Goal: Transaction & Acquisition: Purchase product/service

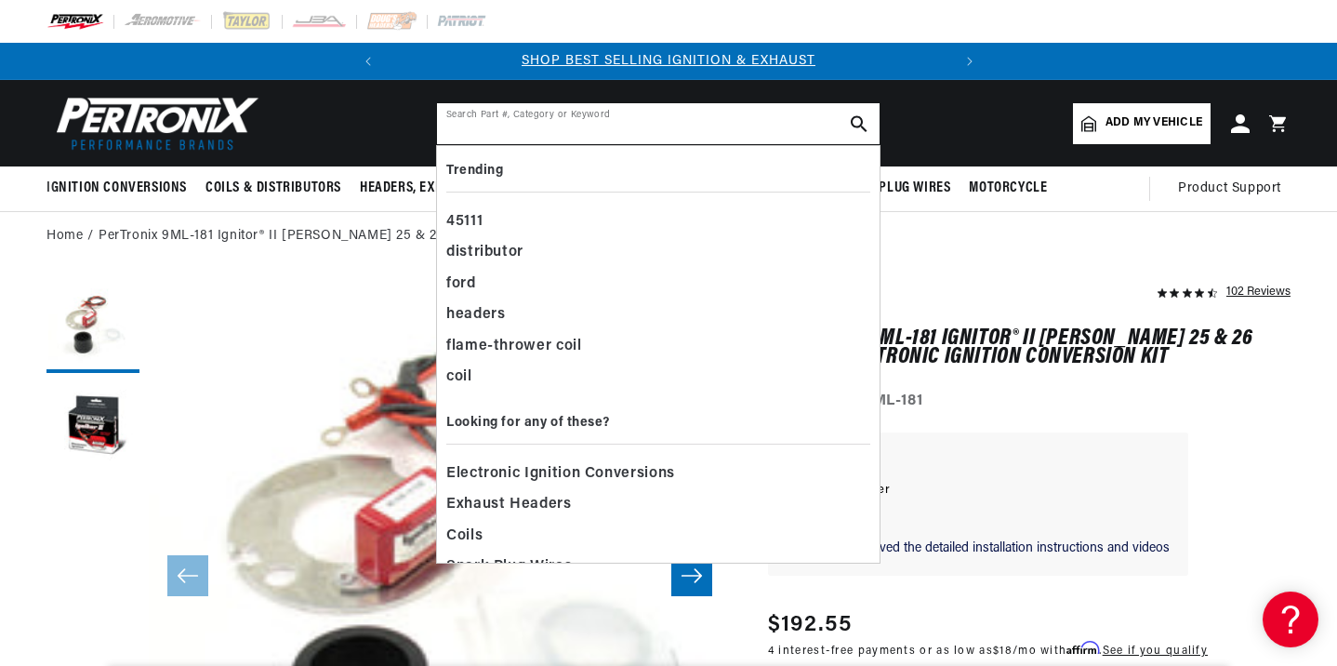
click at [554, 131] on input "text" at bounding box center [658, 123] width 443 height 41
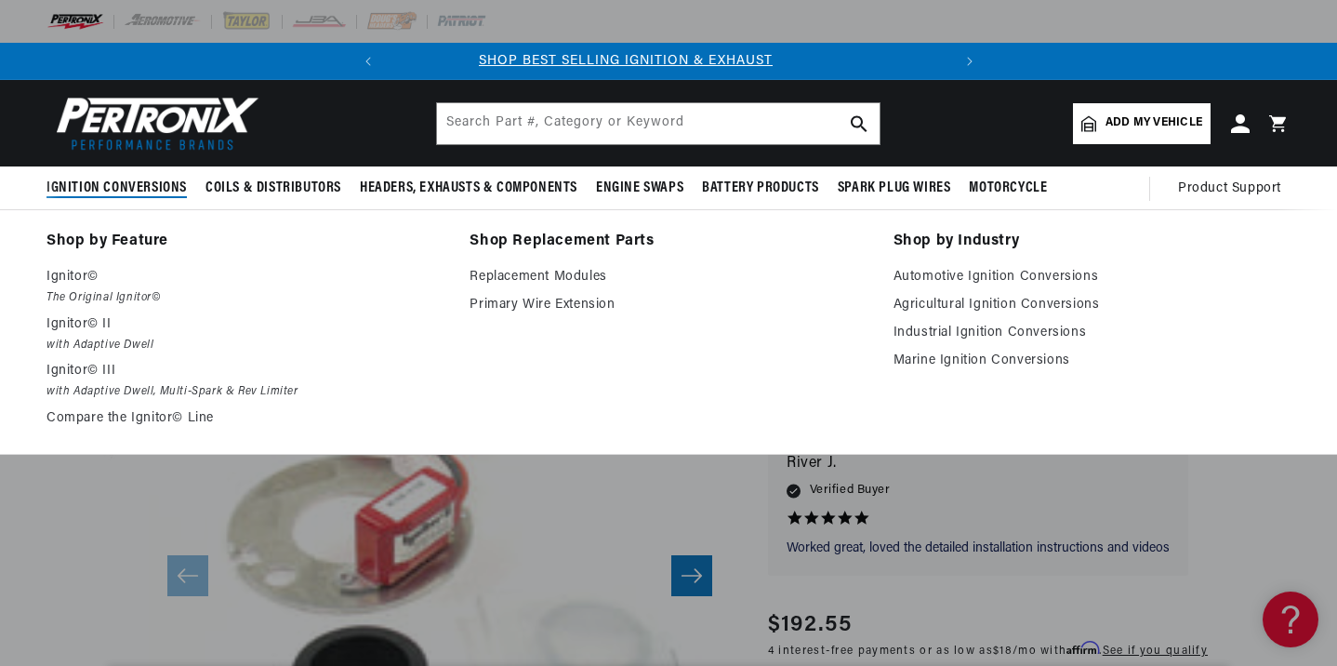
scroll to position [0, 0]
click at [96, 332] on p "Ignitor© II" at bounding box center [245, 324] width 397 height 22
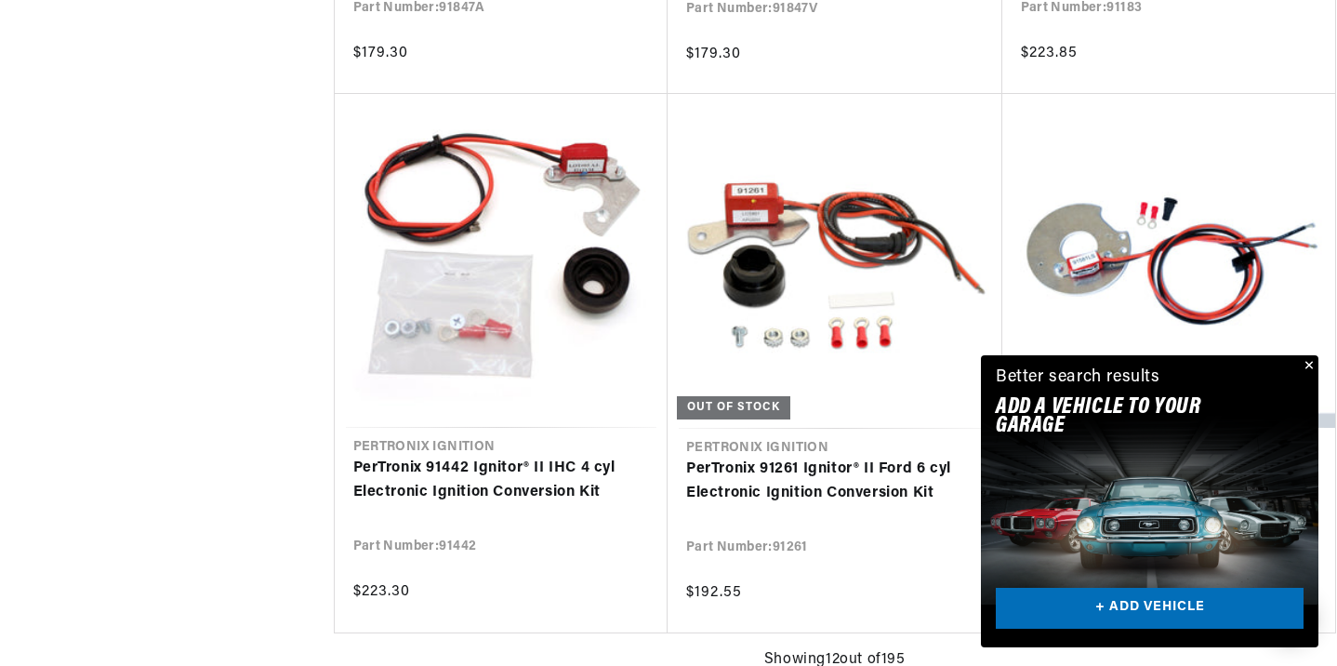
click at [1305, 365] on button "Close" at bounding box center [1307, 366] width 22 height 22
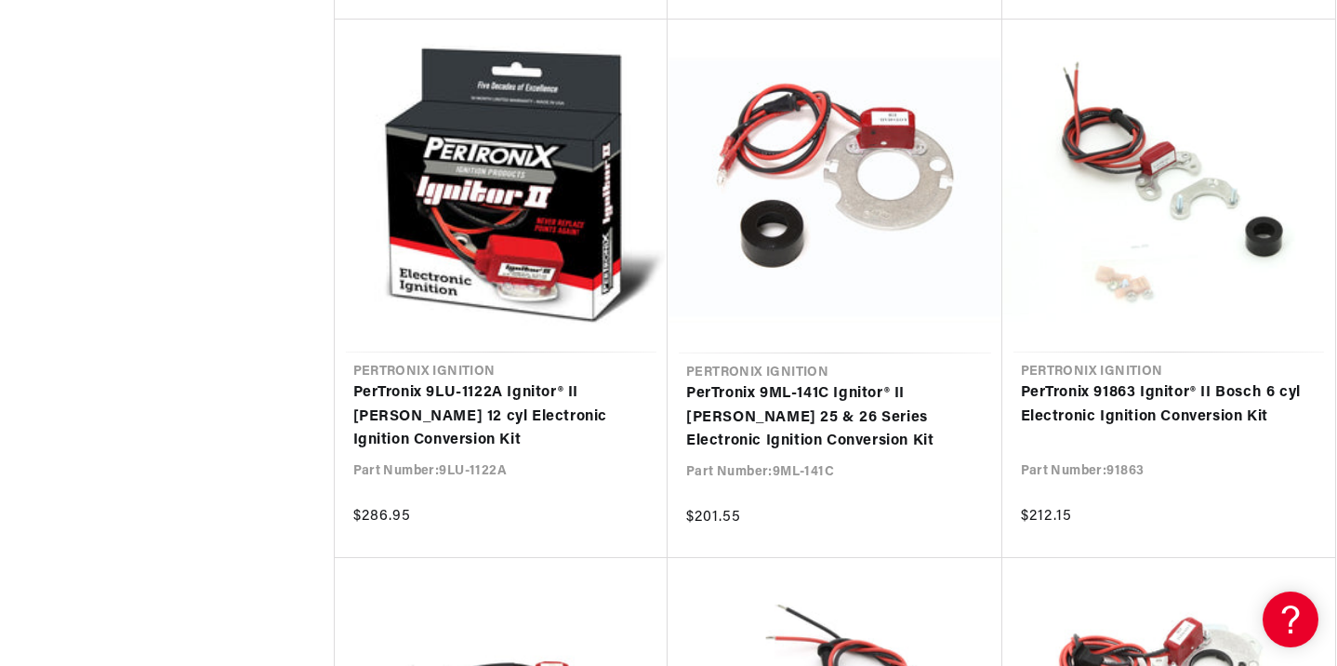
scroll to position [0, 564]
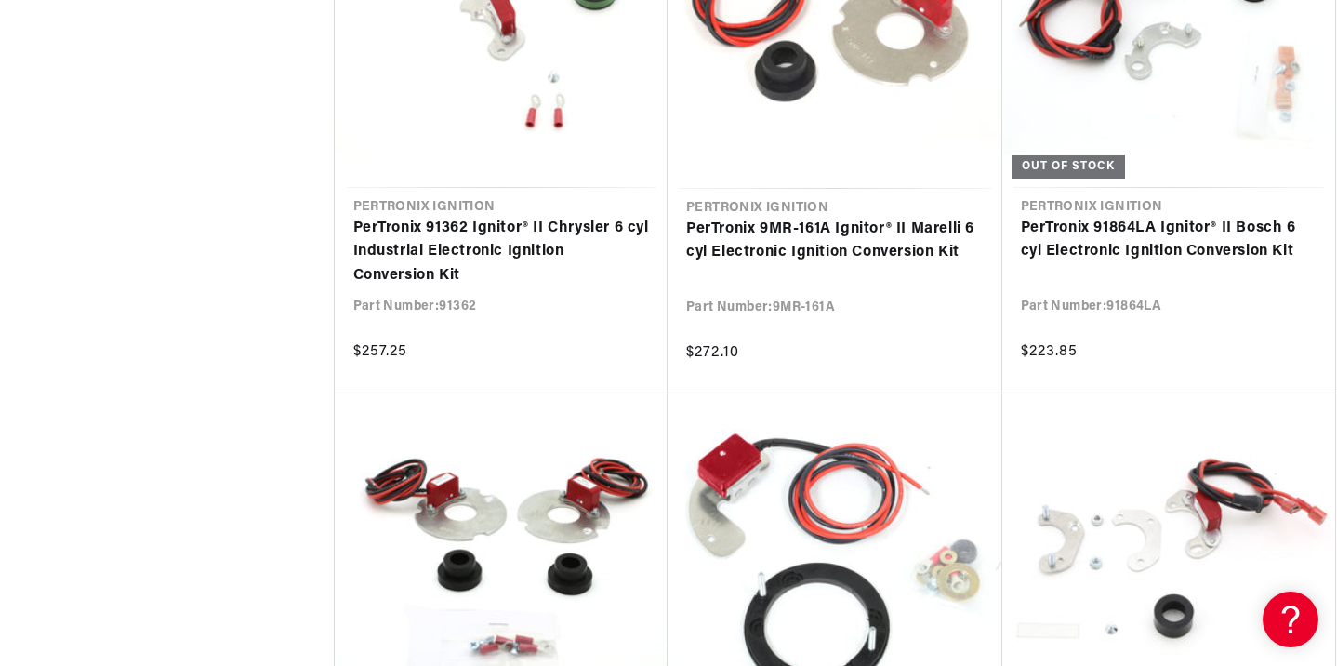
scroll to position [11687, 0]
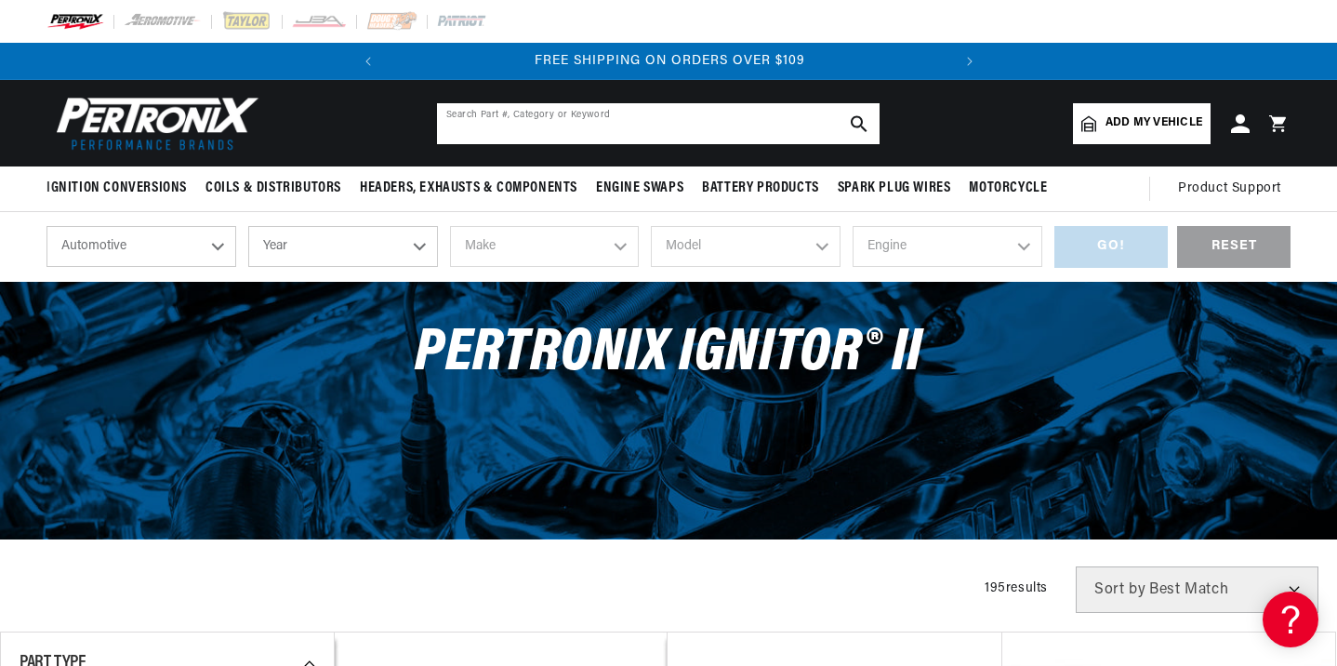
click at [598, 129] on input "text" at bounding box center [658, 123] width 443 height 41
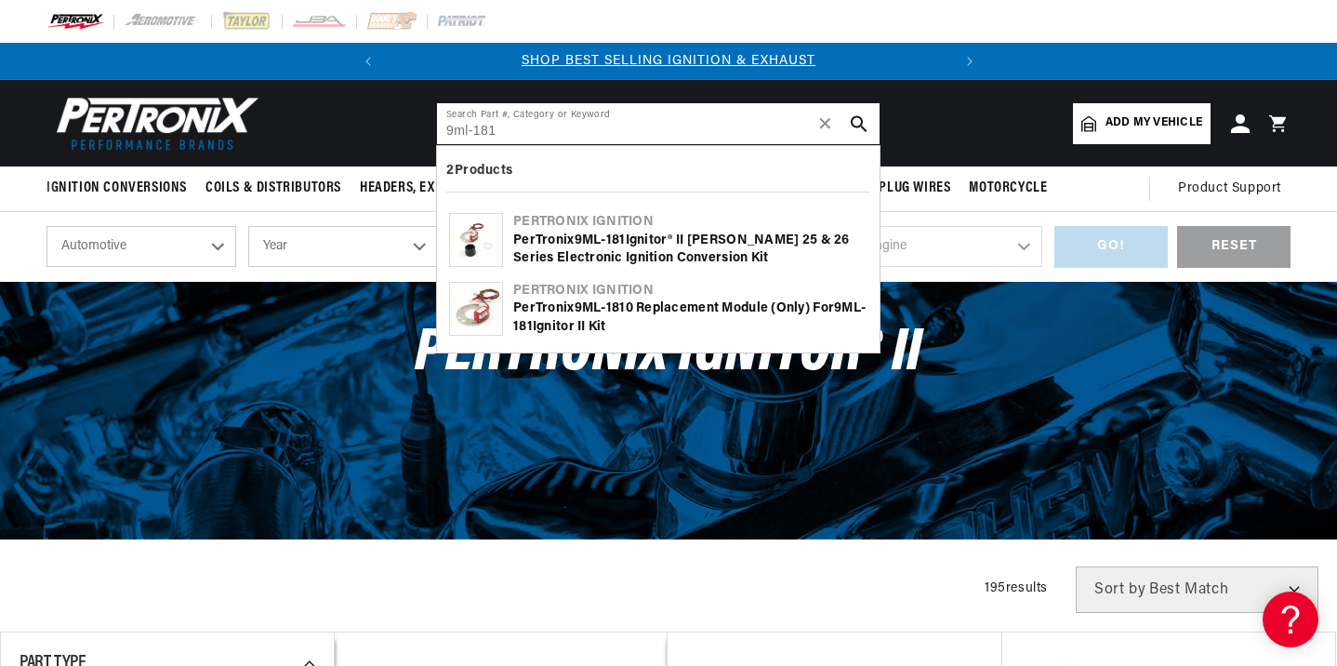
type input "9ml-181"
click at [654, 244] on div "PerTronix 9ML - 181 Ignitor® II Mallory 25 & 26 Series Electronic Ignition Conv…" at bounding box center [690, 250] width 354 height 36
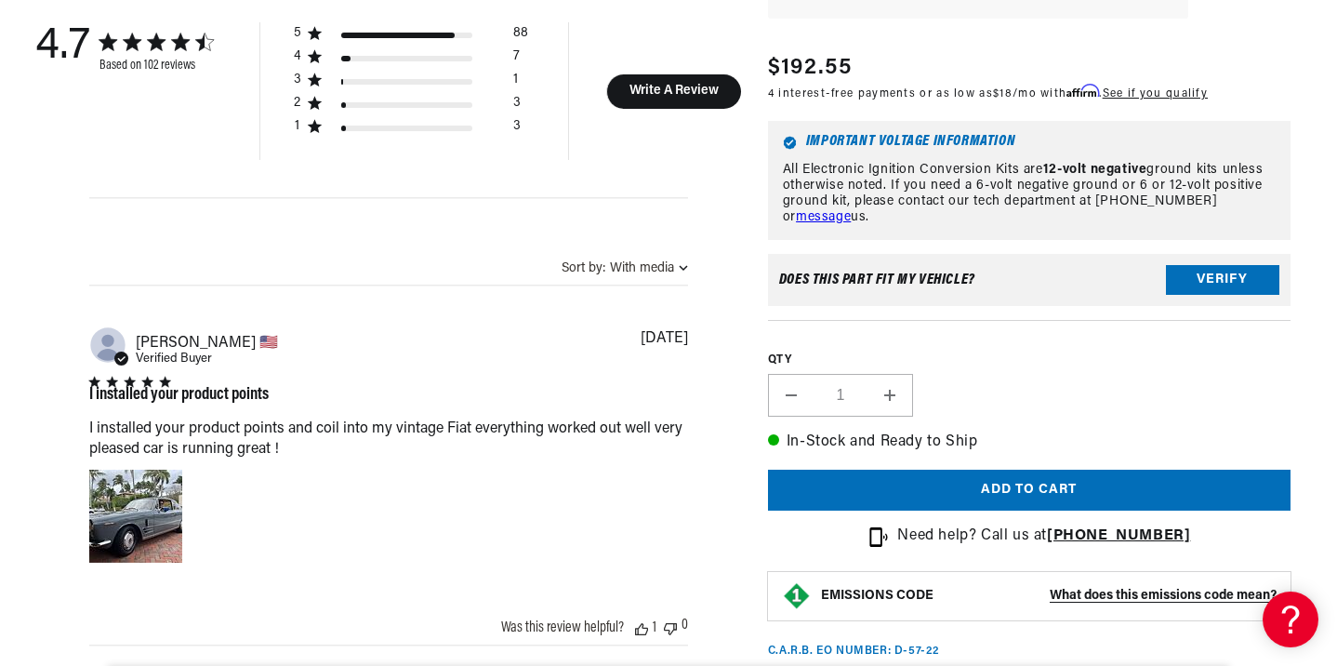
scroll to position [1256, 0]
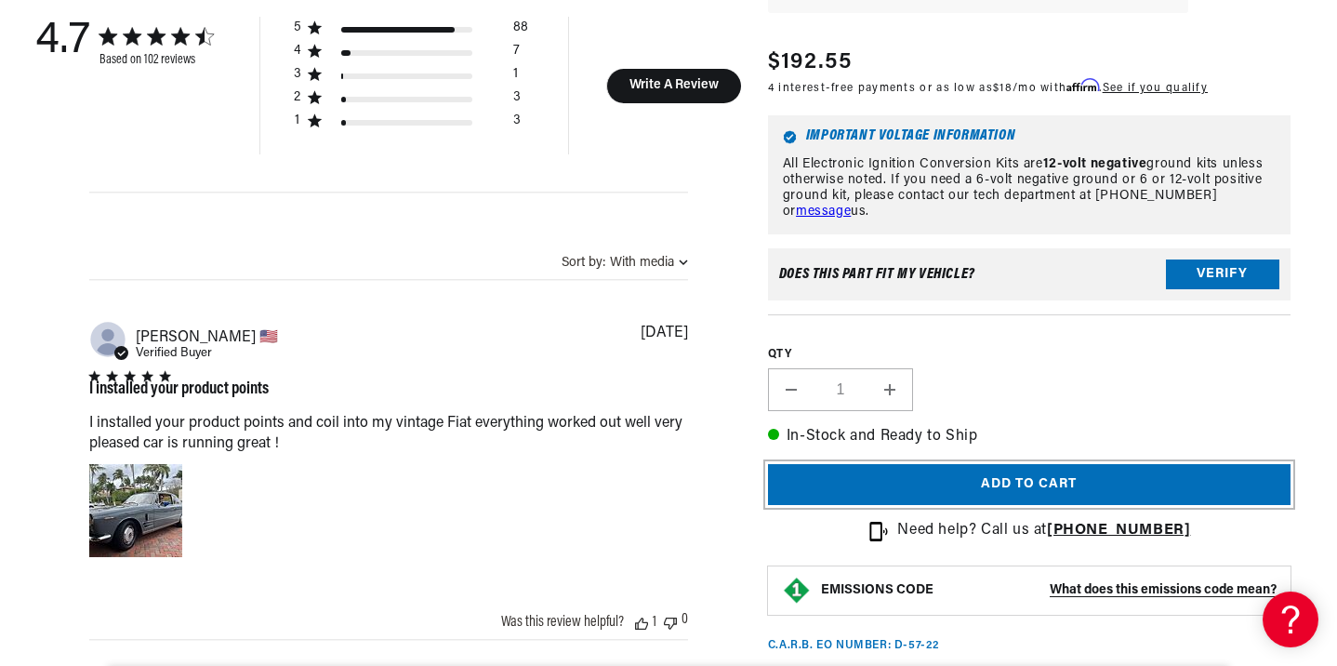
click at [966, 506] on button "Add to cart" at bounding box center [1029, 485] width 523 height 42
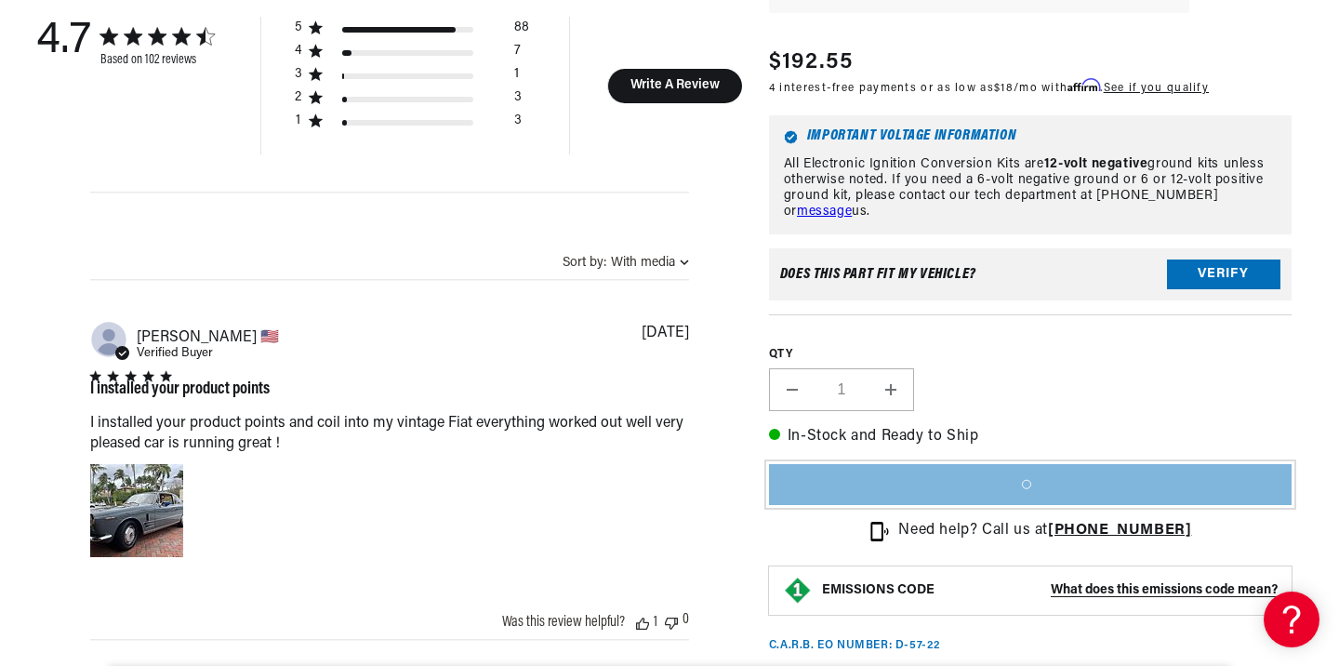
scroll to position [0, 564]
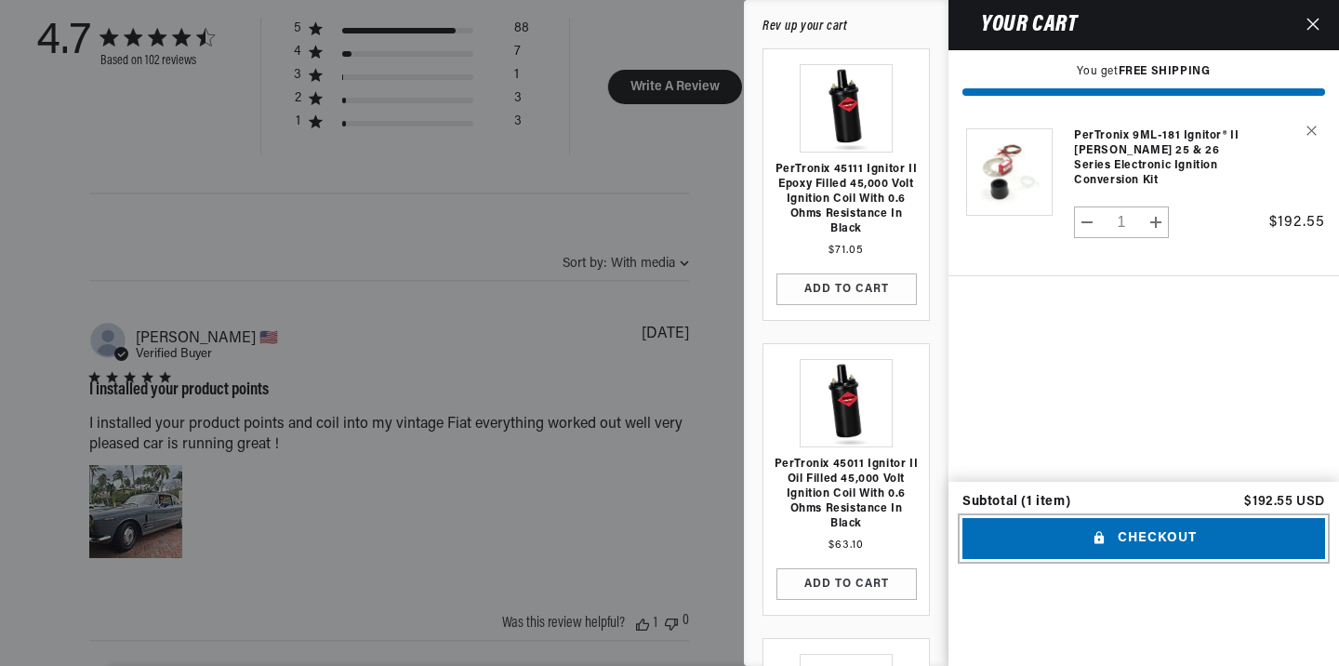
click at [1148, 560] on button "Checkout" at bounding box center [1144, 539] width 363 height 42
